Goal: Task Accomplishment & Management: Use online tool/utility

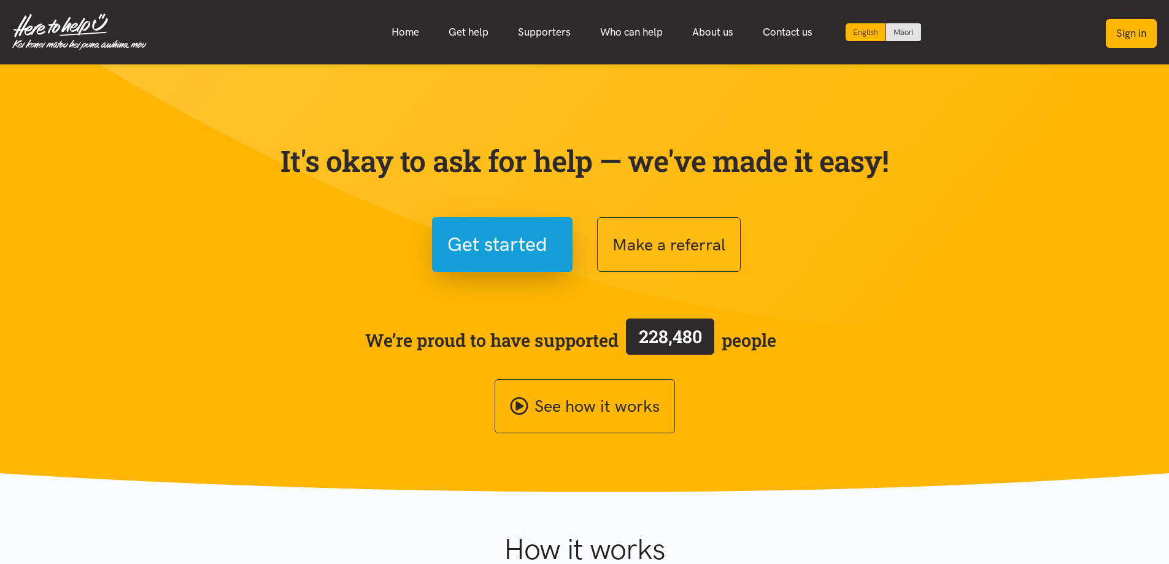
click at [1141, 33] on button "Sign in" at bounding box center [1131, 33] width 51 height 29
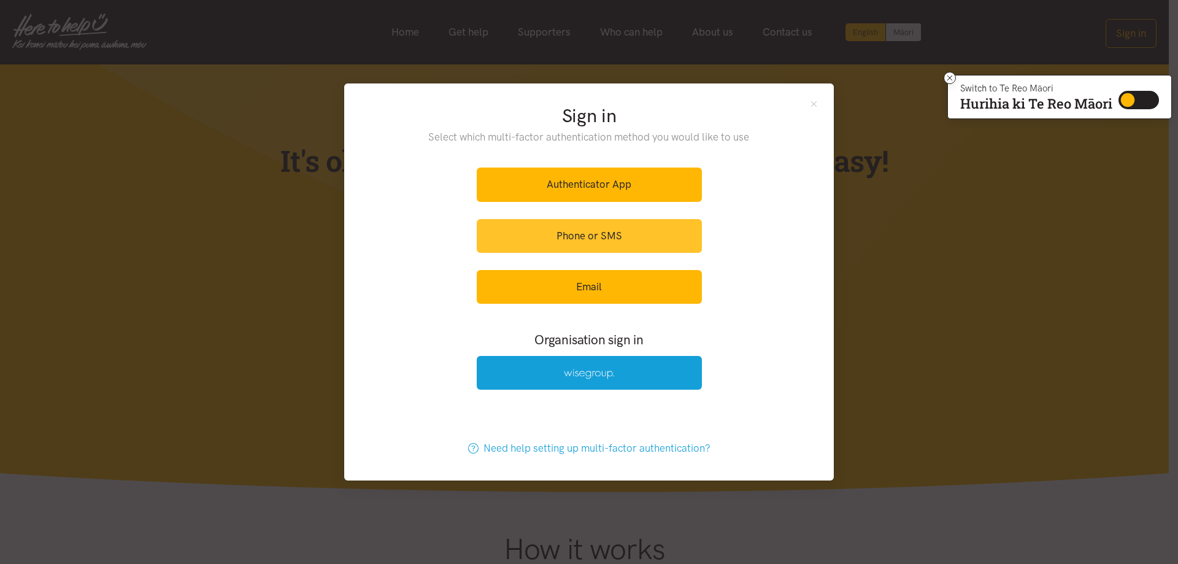
click at [595, 245] on link "Phone or SMS" at bounding box center [589, 236] width 225 height 34
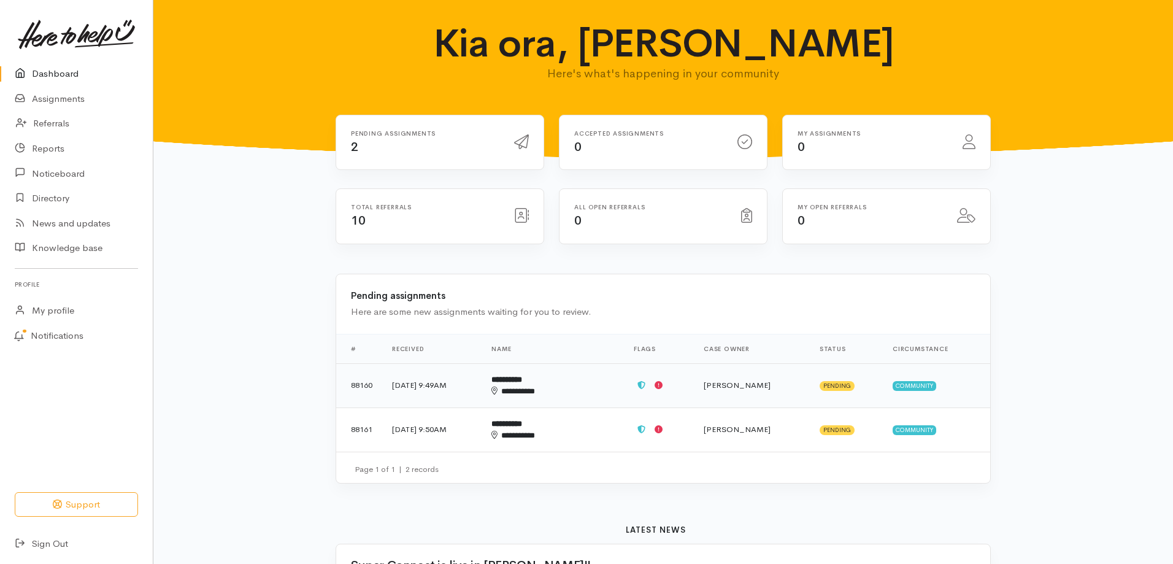
click at [522, 383] on b "**********" at bounding box center [507, 380] width 31 height 8
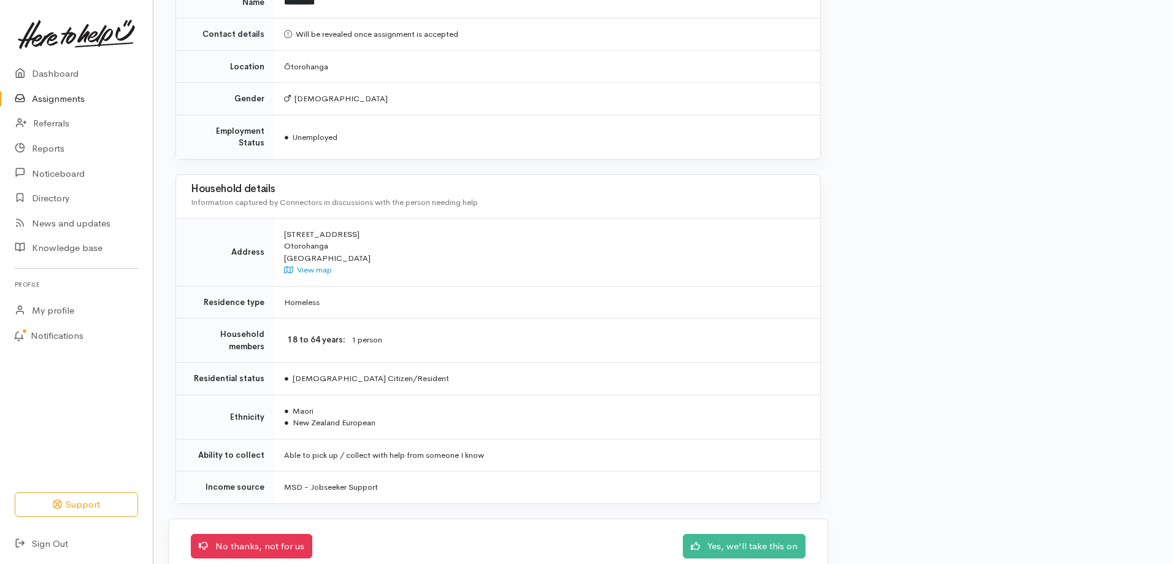
scroll to position [921, 0]
click at [754, 531] on link "Yes, we'll take this on" at bounding box center [744, 543] width 123 height 25
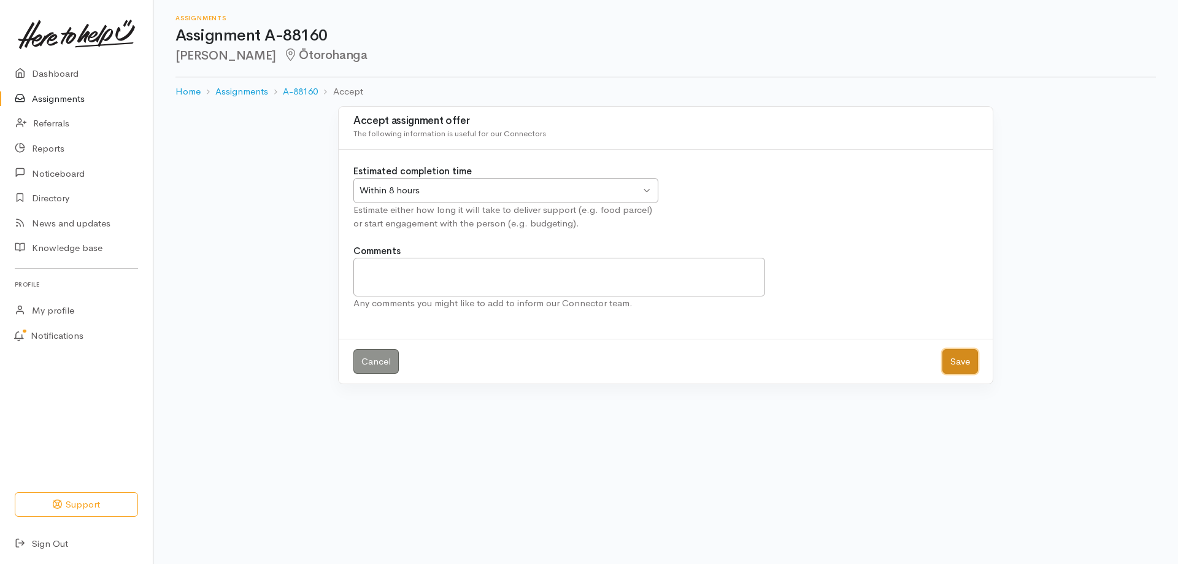
click at [954, 367] on button "Save" at bounding box center [961, 361] width 36 height 25
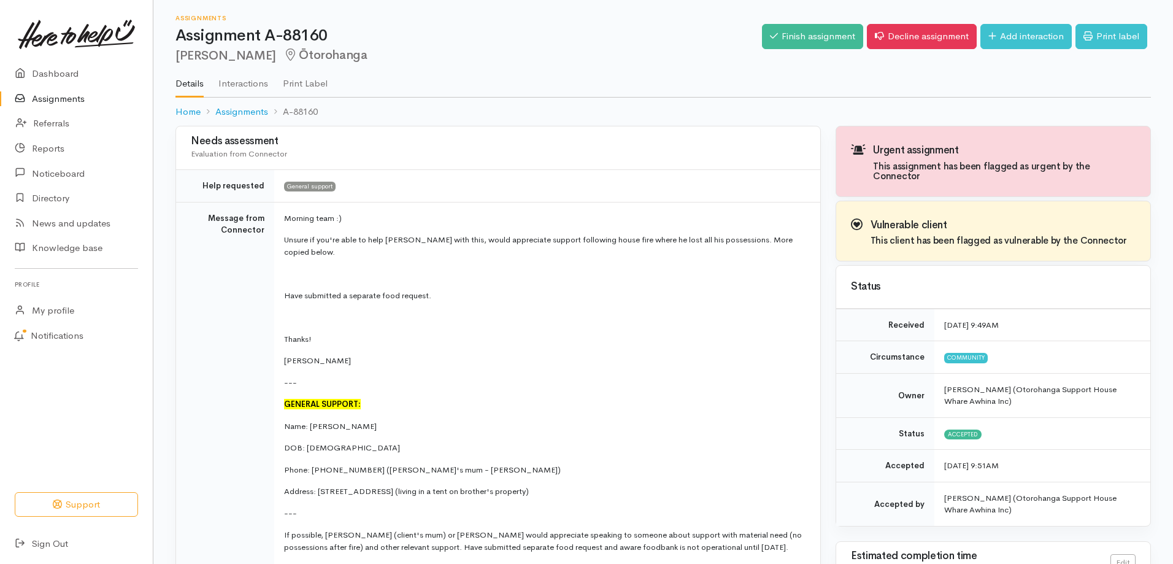
click at [56, 93] on link "Assignments" at bounding box center [76, 99] width 153 height 25
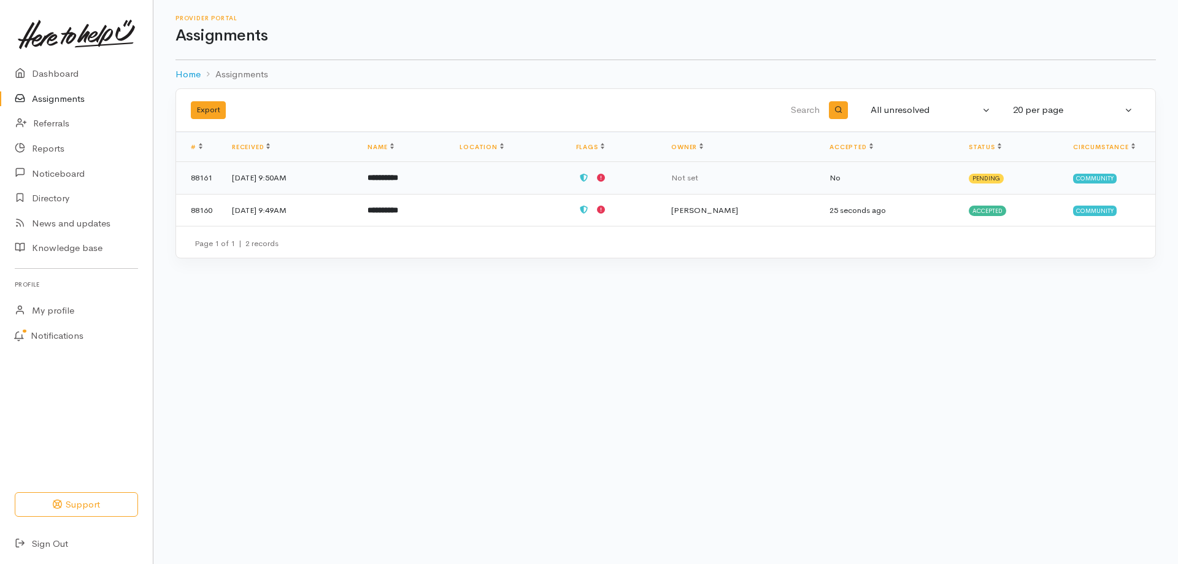
click at [430, 172] on td "**********" at bounding box center [404, 178] width 92 height 33
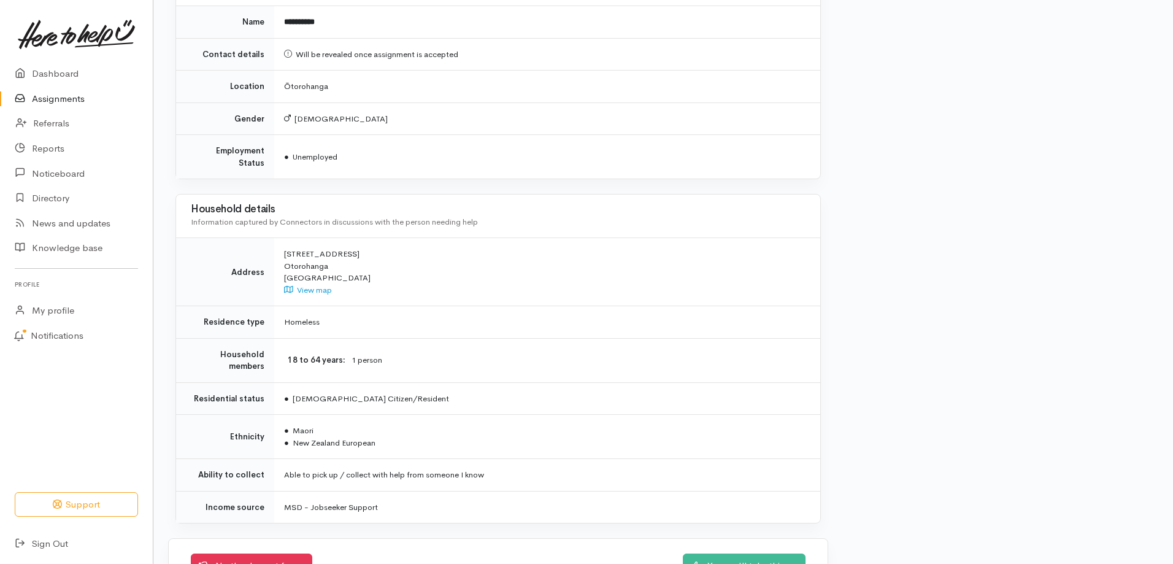
scroll to position [1076, 0]
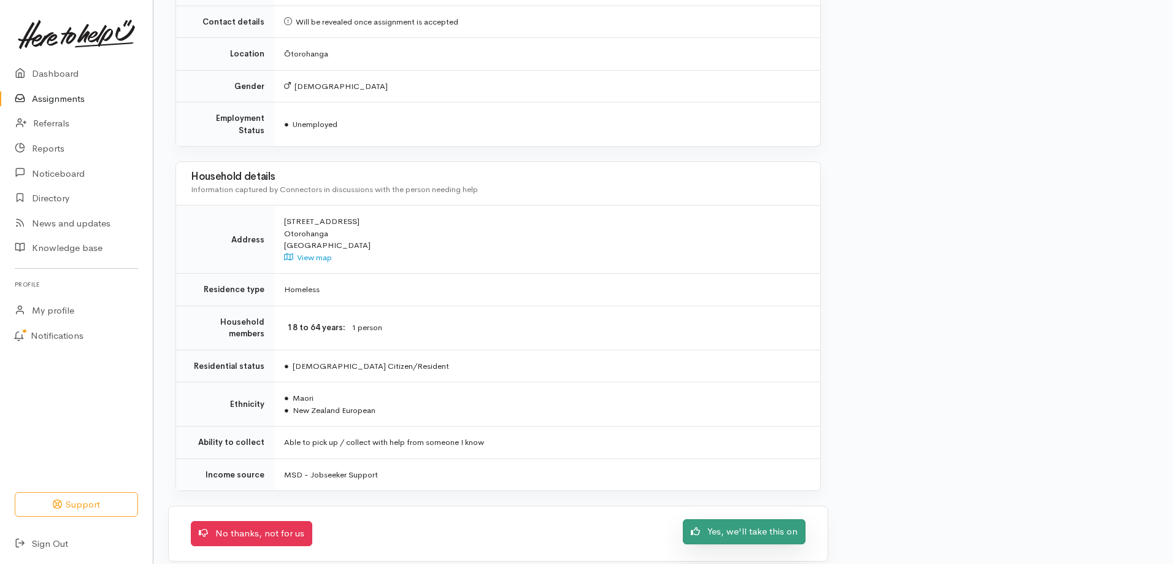
click at [731, 527] on link "Yes, we'll take this on" at bounding box center [744, 531] width 123 height 25
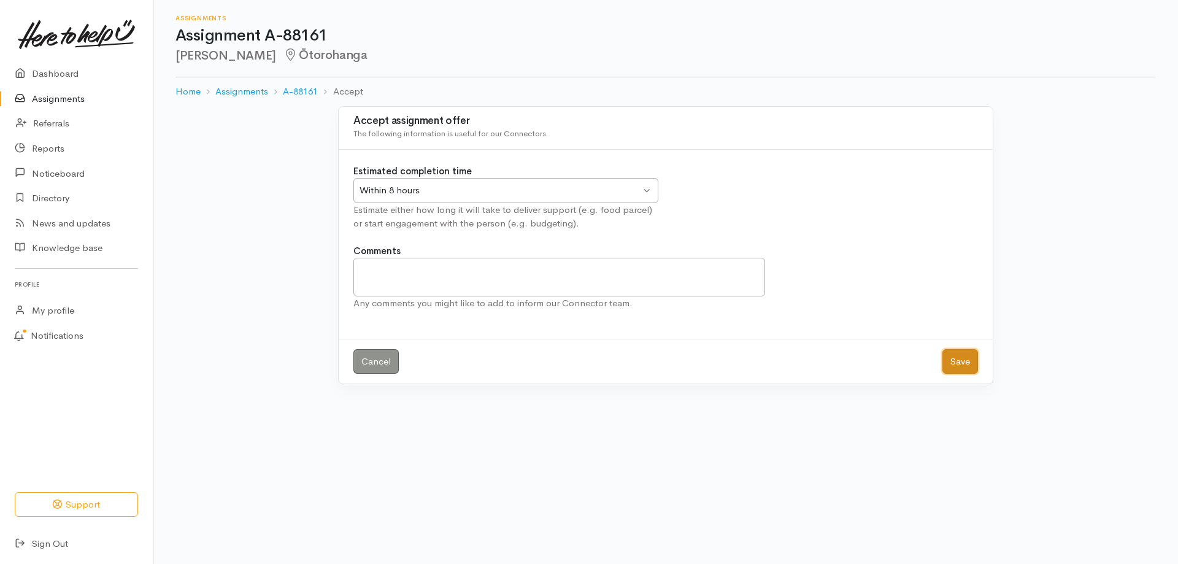
click at [962, 365] on button "Save" at bounding box center [961, 361] width 36 height 25
